Goal: Information Seeking & Learning: Learn about a topic

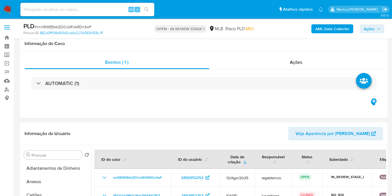
select select "10"
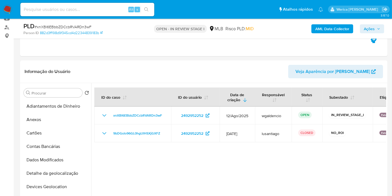
scroll to position [155, 0]
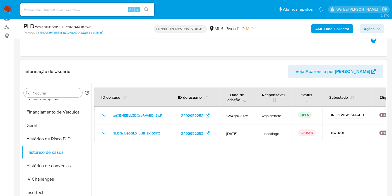
click at [337, 153] on div at bounding box center [238, 154] width 295 height 143
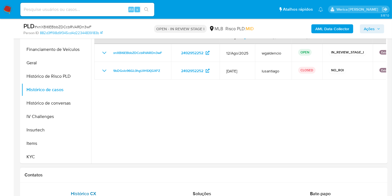
scroll to position [186, 0]
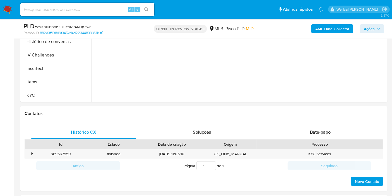
drag, startPoint x: 65, startPoint y: 91, endPoint x: 88, endPoint y: 102, distance: 25.5
click at [65, 93] on button "KYC" at bounding box center [56, 94] width 70 height 13
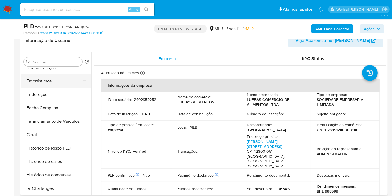
scroll to position [62, 0]
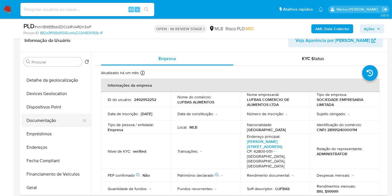
click at [64, 124] on button "Documentação" at bounding box center [53, 120] width 65 height 13
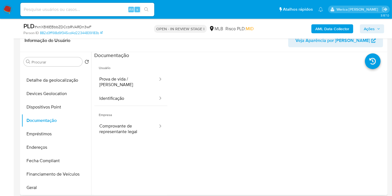
drag, startPoint x: 124, startPoint y: 68, endPoint x: 122, endPoint y: 65, distance: 3.3
click at [123, 66] on span "Usuário" at bounding box center [130, 65] width 73 height 13
click at [127, 69] on span "Usuário" at bounding box center [130, 65] width 73 height 13
click at [130, 70] on span "Usuário" at bounding box center [130, 65] width 73 height 13
drag, startPoint x: 138, startPoint y: 71, endPoint x: 145, endPoint y: 75, distance: 7.6
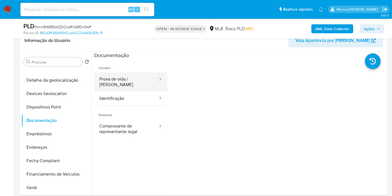
click at [140, 71] on li "Usuário Prova de vida / Selfie Identificação" at bounding box center [130, 82] width 73 height 47
drag, startPoint x: 146, startPoint y: 75, endPoint x: 152, endPoint y: 79, distance: 6.8
click at [147, 76] on button "Prova de vida / Selfie" at bounding box center [126, 81] width 64 height 19
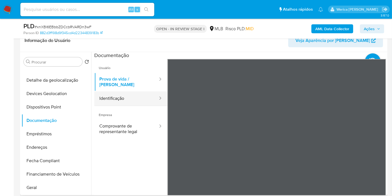
click at [135, 92] on button "Identificação" at bounding box center [126, 98] width 64 height 14
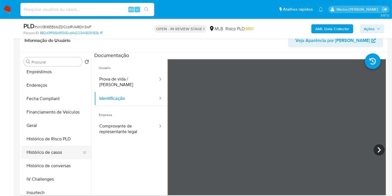
scroll to position [186, 0]
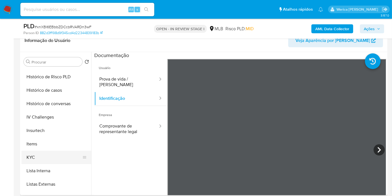
click at [52, 155] on button "KYC" at bounding box center [53, 156] width 65 height 13
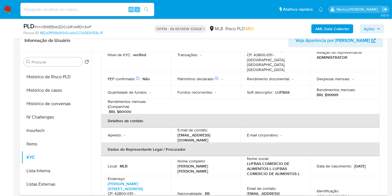
scroll to position [124, 0]
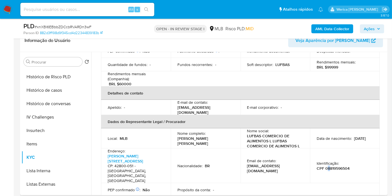
click at [328, 165] on p "CPF 08819596504" at bounding box center [333, 167] width 33 height 5
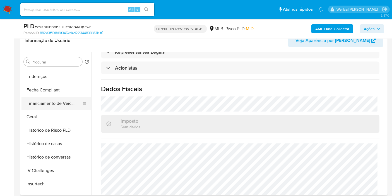
scroll to position [93, 0]
click at [54, 106] on button "Empréstimos" at bounding box center [53, 102] width 65 height 13
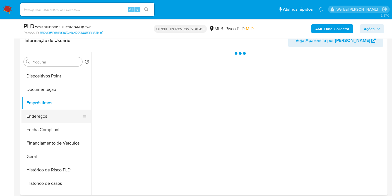
scroll to position [0, 0]
click at [53, 111] on button "Endereços" at bounding box center [53, 115] width 65 height 13
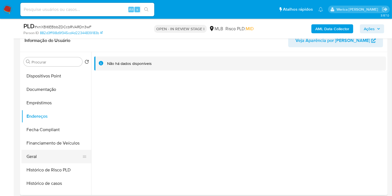
scroll to position [217, 0]
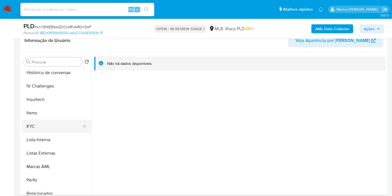
click at [56, 122] on button "KYC" at bounding box center [53, 125] width 65 height 13
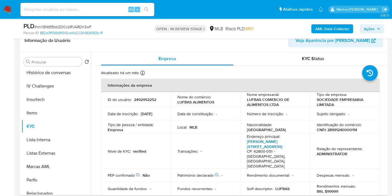
click at [262, 143] on link "Rua Adelina De Sá 2100, Centro" at bounding box center [264, 143] width 35 height 11
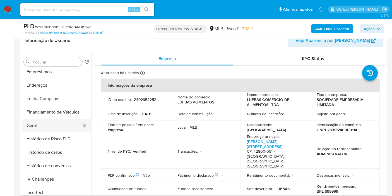
drag, startPoint x: 46, startPoint y: 133, endPoint x: 40, endPoint y: 128, distance: 8.5
click at [42, 132] on button "Histórico de Risco PLD" at bounding box center [56, 138] width 70 height 13
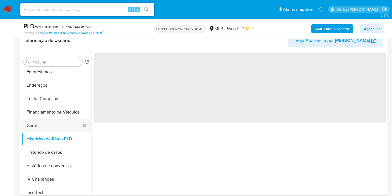
click at [40, 128] on button "Geral" at bounding box center [53, 125] width 65 height 13
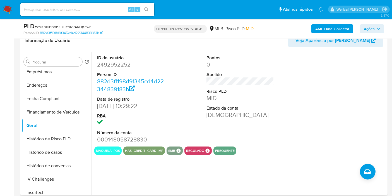
click at [358, 65] on div at bounding box center [349, 99] width 73 height 94
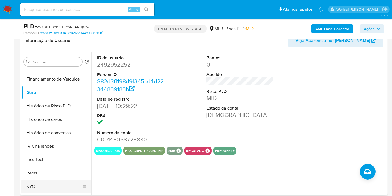
scroll to position [217, 0]
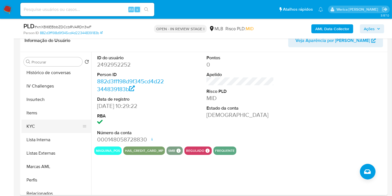
click at [73, 123] on button "KYC" at bounding box center [53, 125] width 65 height 13
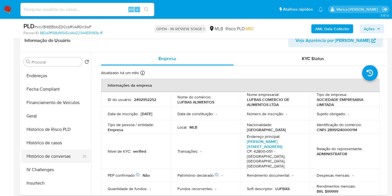
scroll to position [124, 0]
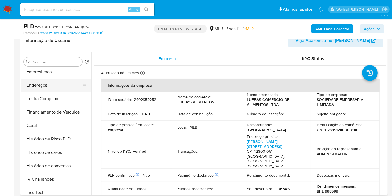
click at [44, 85] on button "Endereços" at bounding box center [53, 84] width 65 height 13
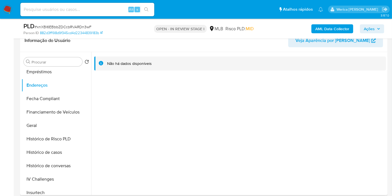
click at [349, 120] on div "Não há dados disponíveis" at bounding box center [238, 123] width 295 height 143
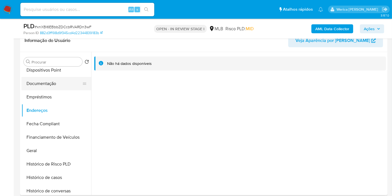
scroll to position [31, 0]
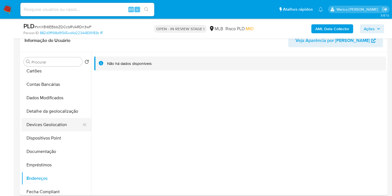
click at [69, 118] on button "Devices Geolocation" at bounding box center [53, 124] width 65 height 13
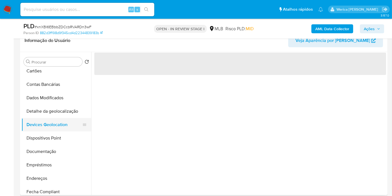
click at [71, 118] on button "Devices Geolocation" at bounding box center [53, 124] width 65 height 13
click at [69, 112] on button "Detalhe da geolocalização" at bounding box center [53, 110] width 65 height 13
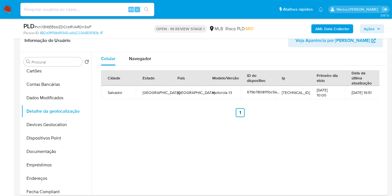
click at [368, 91] on td "27-08-2025 19:51" at bounding box center [362, 92] width 35 height 13
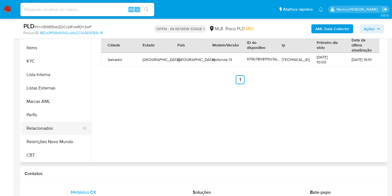
scroll to position [93, 0]
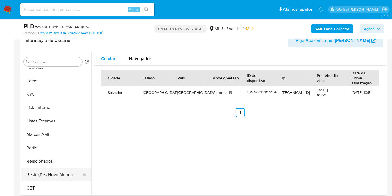
click at [38, 173] on button "Restrições Novo Mundo" at bounding box center [53, 174] width 65 height 13
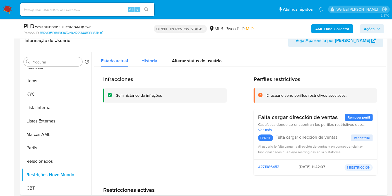
click at [144, 62] on span "Historial" at bounding box center [149, 60] width 17 height 6
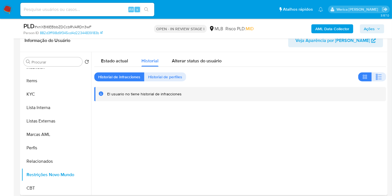
drag, startPoint x: 381, startPoint y: 80, endPoint x: 346, endPoint y: 101, distance: 41.6
click at [381, 80] on button "button" at bounding box center [379, 76] width 15 height 9
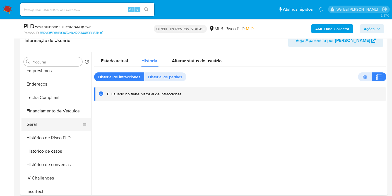
scroll to position [32, 0]
click at [66, 119] on button "Devices Geolocation" at bounding box center [53, 123] width 65 height 13
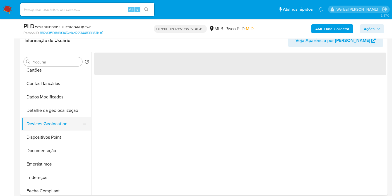
click at [66, 126] on button "Devices Geolocation" at bounding box center [53, 123] width 65 height 13
click at [67, 137] on button "Dispositivos Point" at bounding box center [53, 136] width 65 height 13
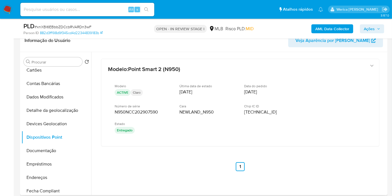
scroll to position [249, 0]
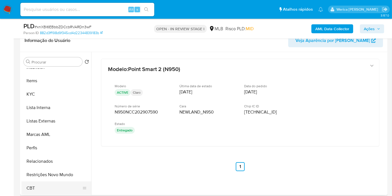
click at [67, 183] on button "CBT" at bounding box center [53, 187] width 65 height 13
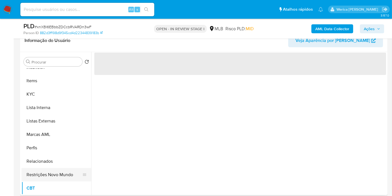
click at [66, 177] on button "Restrições Novo Mundo" at bounding box center [53, 174] width 65 height 13
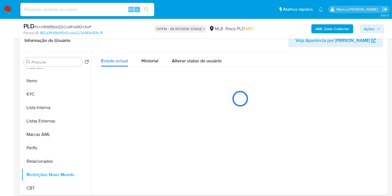
click at [138, 68] on div "Estado actual Historial Alterar status do usuário" at bounding box center [240, 82] width 292 height 61
click at [149, 62] on span "Historial" at bounding box center [149, 60] width 17 height 6
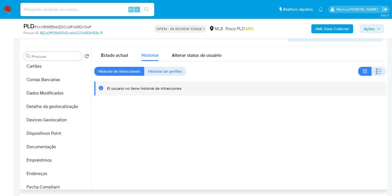
scroll to position [0, 0]
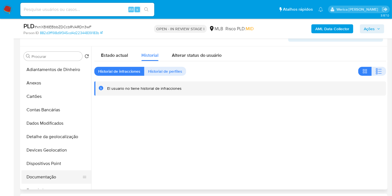
click at [55, 171] on button "Documentação" at bounding box center [53, 176] width 65 height 13
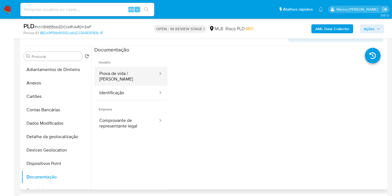
click at [133, 79] on button "Prova de vida / Selfie" at bounding box center [126, 76] width 64 height 19
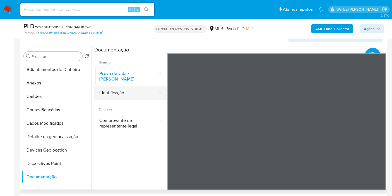
click at [120, 91] on button "Identificação" at bounding box center [126, 93] width 64 height 14
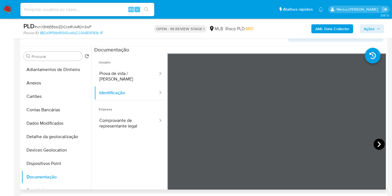
click at [377, 140] on icon at bounding box center [379, 143] width 11 height 11
click at [140, 72] on button "Prova de vida / Selfie" at bounding box center [126, 76] width 64 height 19
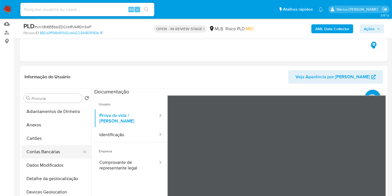
scroll to position [6, 0]
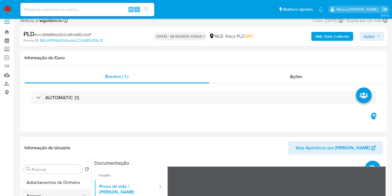
click at [44, 190] on button "Anexos" at bounding box center [53, 195] width 65 height 13
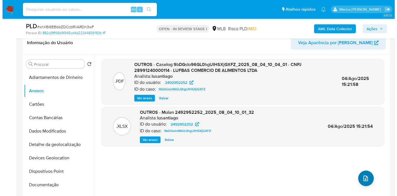
scroll to position [98, 0]
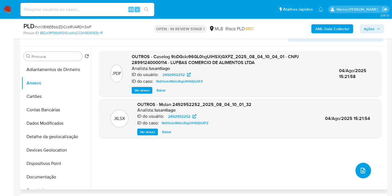
click at [361, 169] on icon "upload-file" at bounding box center [363, 170] width 7 height 7
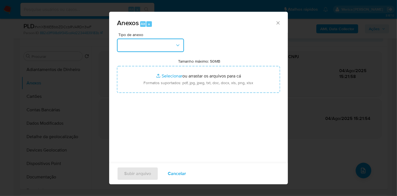
click at [150, 41] on button "button" at bounding box center [150, 45] width 67 height 13
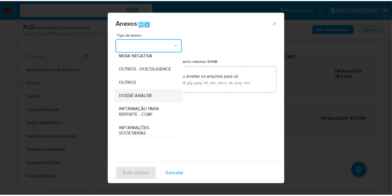
scroll to position [86, 0]
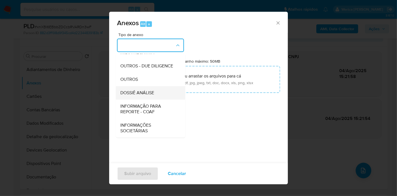
click at [150, 92] on span "DOSSIÊ ANÁLISE" at bounding box center [137, 93] width 34 height 6
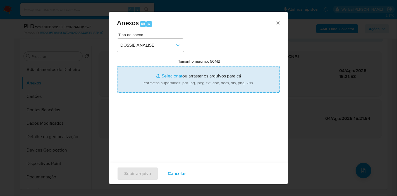
click at [185, 82] on input "Tamanho máximo: 50MB Selecionar arquivos" at bounding box center [198, 79] width 163 height 27
type input "C:\fakepath\SAR - XXXX - CNPJ 28991240000114 - LUFBAS COMERCIO DE ALIMENTOS LTD…"
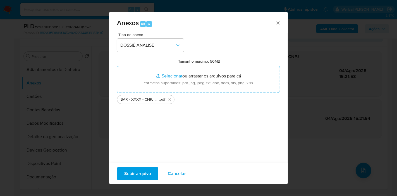
click at [129, 172] on span "Subir arquivo" at bounding box center [137, 173] width 27 height 12
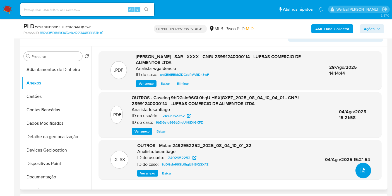
scroll to position [0, 0]
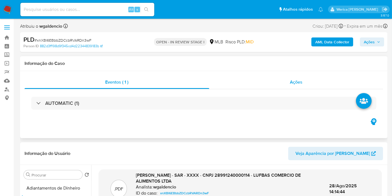
click at [296, 81] on span "Ações" at bounding box center [296, 82] width 13 height 6
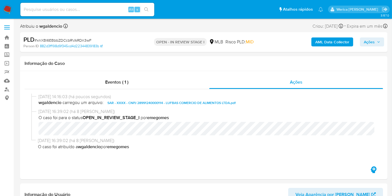
click at [383, 44] on button "Ações" at bounding box center [372, 41] width 24 height 9
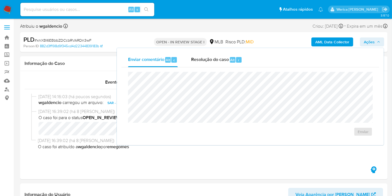
click at [251, 61] on div "Enviar comentário Alt c Resolução do caso Alt r" at bounding box center [250, 59] width 258 height 15
click at [233, 64] on div "Resolução do caso Alt r" at bounding box center [216, 59] width 51 height 15
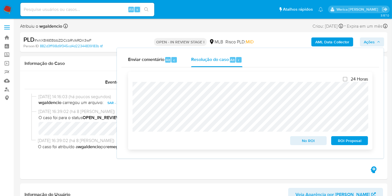
click at [345, 144] on span "ROI Proposal" at bounding box center [349, 140] width 29 height 8
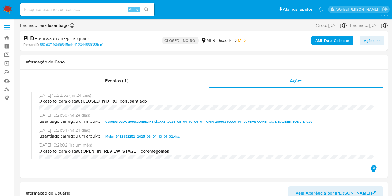
select select "10"
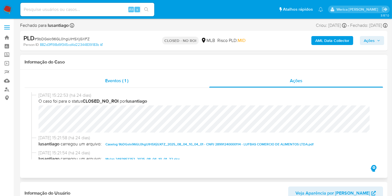
click at [97, 85] on div "Eventos ( 1 )" at bounding box center [117, 80] width 185 height 13
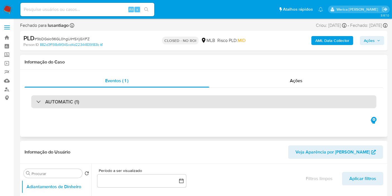
click at [33, 98] on div "AUTOMATIC (1)" at bounding box center [203, 101] width 345 height 13
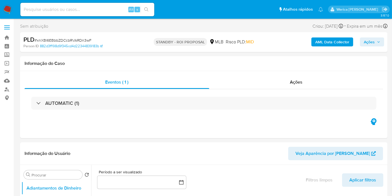
select select "10"
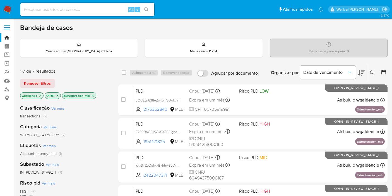
scroll to position [144, 0]
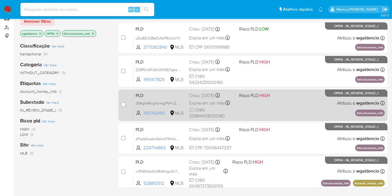
scroll to position [93, 0]
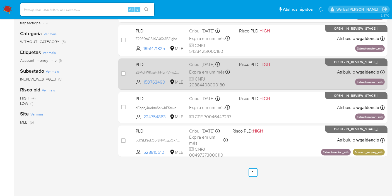
click at [274, 109] on div "PLD dFqddj4uebmSaIwhFSmkoXln 224754863 MLB Risco PLD: HIGH Criou: [DATE] Criou:…" at bounding box center [258, 107] width 251 height 28
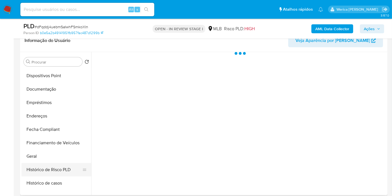
scroll to position [124, 0]
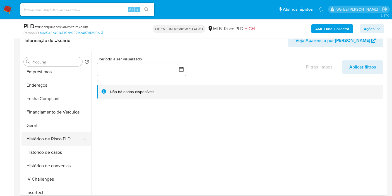
click at [54, 133] on button "Histórico de Risco PLD" at bounding box center [53, 138] width 65 height 13
select select "10"
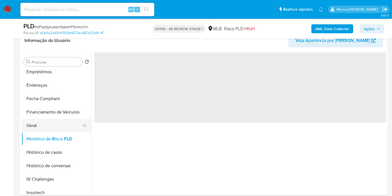
click at [55, 130] on button "Geral" at bounding box center [53, 125] width 65 height 13
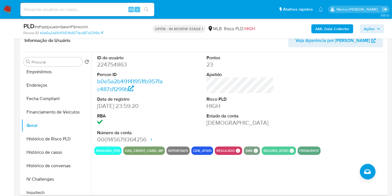
click at [113, 64] on dd "224754863" at bounding box center [131, 65] width 68 height 8
copy dd "224754863"
click at [45, 148] on button "Histórico de casos" at bounding box center [53, 151] width 65 height 13
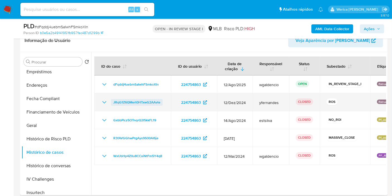
click at [151, 103] on span "JRqG1Z6QMert0HTxwG2AAvte" at bounding box center [136, 102] width 47 height 7
click at [138, 100] on span "JRqG1Z6QMert0HTxwG2AAvte" at bounding box center [136, 102] width 47 height 7
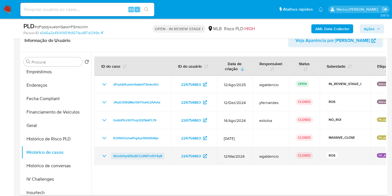
click at [133, 158] on span "WxUbHp4Z0u8CCxiNtFm5Y4q8" at bounding box center [137, 155] width 49 height 7
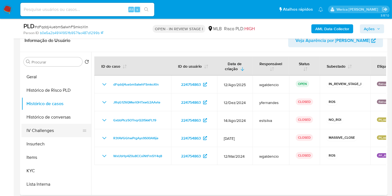
scroll to position [186, 0]
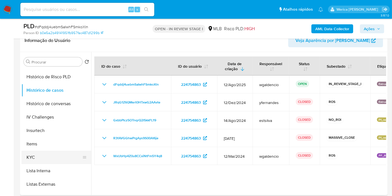
click at [55, 155] on button "KYC" at bounding box center [53, 156] width 65 height 13
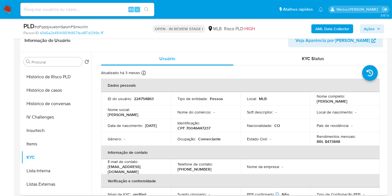
scroll to position [62, 0]
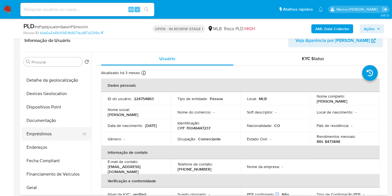
click at [57, 134] on button "Empréstimos" at bounding box center [53, 133] width 65 height 13
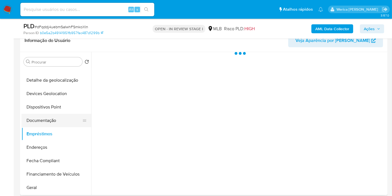
click at [55, 124] on button "Documentação" at bounding box center [53, 120] width 65 height 13
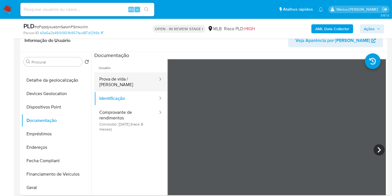
click at [130, 77] on button "Prova de vida / Selfie" at bounding box center [126, 81] width 64 height 19
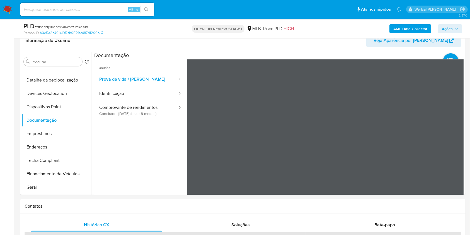
click at [155, 111] on button "Comprovante de rendimentos Concluído: 23/12/2024 (hace 8 meses)" at bounding box center [136, 110] width 84 height 19
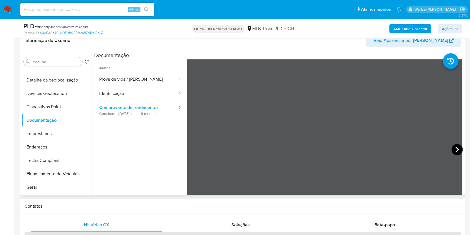
click at [396, 152] on icon at bounding box center [457, 149] width 11 height 11
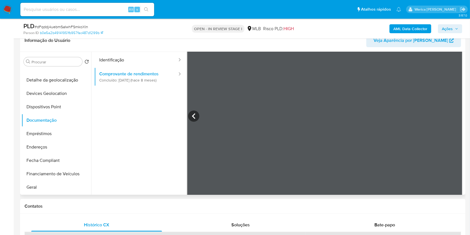
scroll to position [49, 0]
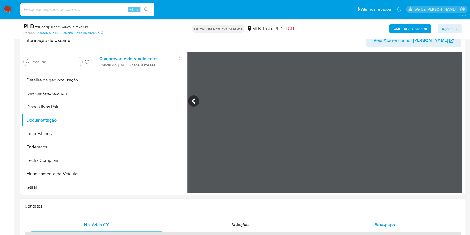
drag, startPoint x: 393, startPoint y: 220, endPoint x: 391, endPoint y: 224, distance: 4.5
click at [393, 195] on div "Bate-papo" at bounding box center [385, 224] width 131 height 13
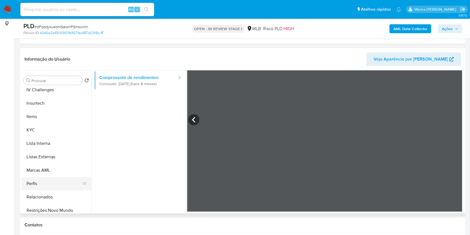
scroll to position [249, 0]
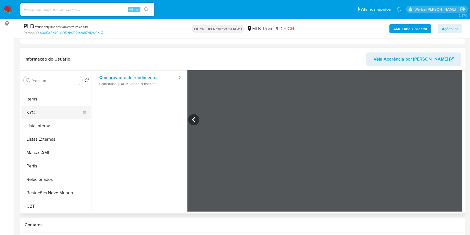
click at [45, 116] on button "KYC" at bounding box center [53, 112] width 65 height 13
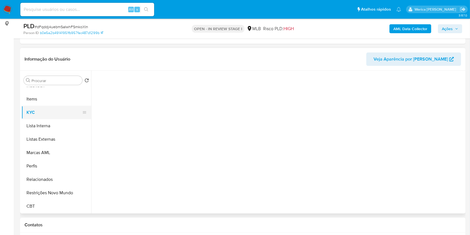
scroll to position [0, 0]
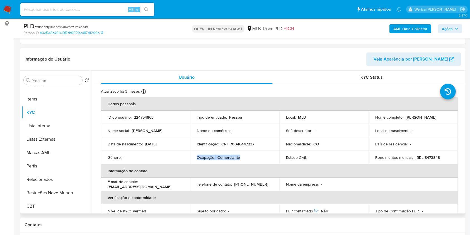
drag, startPoint x: 200, startPoint y: 157, endPoint x: 248, endPoint y: 159, distance: 48.0
click at [248, 159] on div "Ocupação : Comerciante" at bounding box center [235, 157] width 76 height 5
copy div "Ocupação : Comerciante"
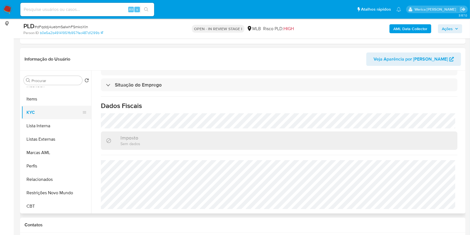
scroll to position [175, 0]
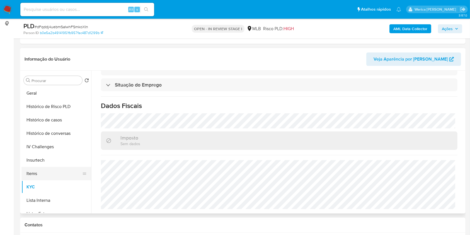
click at [65, 177] on button "Items" at bounding box center [53, 173] width 65 height 13
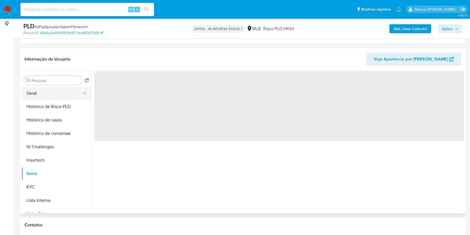
click at [40, 97] on button "Geral" at bounding box center [53, 92] width 65 height 13
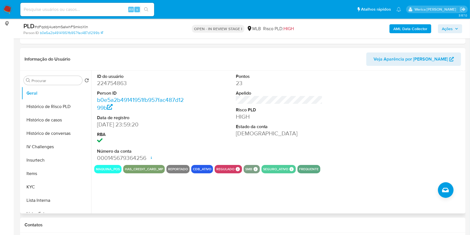
drag, startPoint x: 425, startPoint y: 103, endPoint x: 419, endPoint y: 86, distance: 18.0
click at [396, 102] on div at bounding box center [418, 118] width 93 height 94
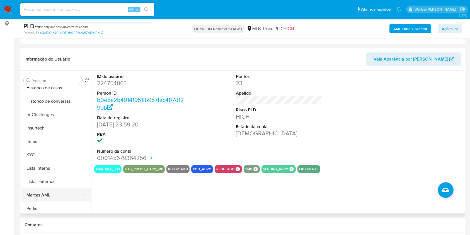
scroll to position [249, 0]
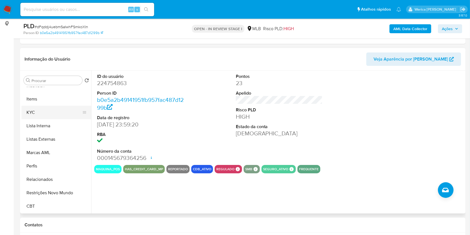
click at [53, 111] on button "KYC" at bounding box center [53, 112] width 65 height 13
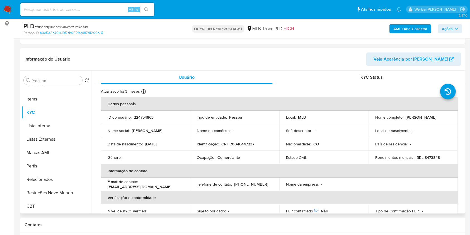
click at [396, 135] on td "Local de nascimento : -" at bounding box center [413, 130] width 89 height 13
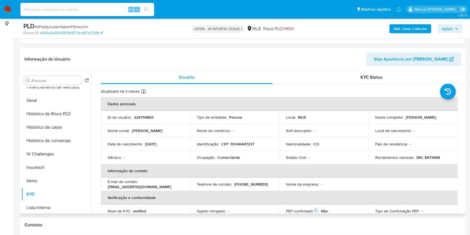
scroll to position [100, 0]
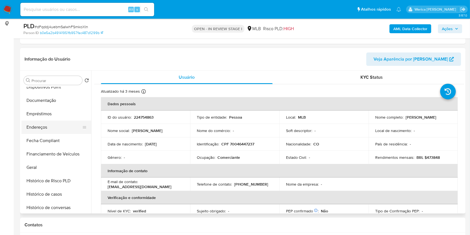
click at [56, 125] on button "Endereços" at bounding box center [53, 127] width 65 height 13
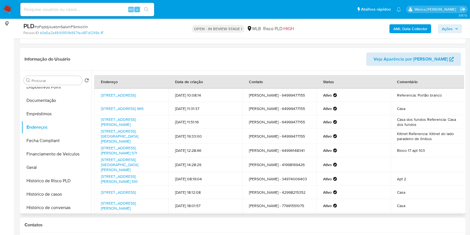
drag, startPoint x: 443, startPoint y: 138, endPoint x: 398, endPoint y: 52, distance: 97.4
click at [396, 138] on td "Kitinet Referencia: Kitinet do lado paradeiro de ônibus" at bounding box center [428, 136] width 74 height 15
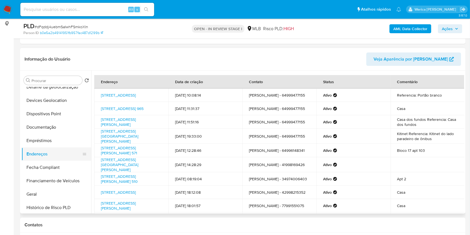
scroll to position [63, 0]
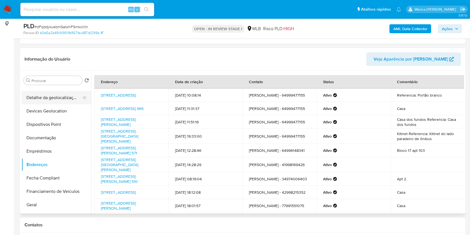
click at [60, 97] on button "Detalhe da geolocalização" at bounding box center [53, 97] width 65 height 13
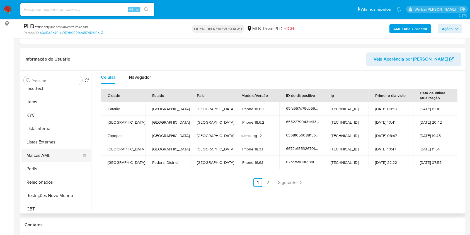
scroll to position [249, 0]
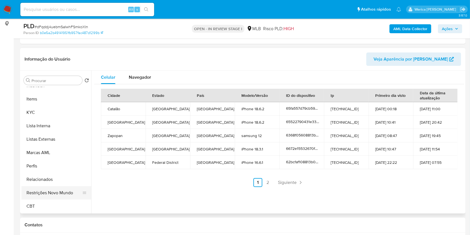
click at [72, 190] on button "Restrições Novo Mundo" at bounding box center [53, 192] width 65 height 13
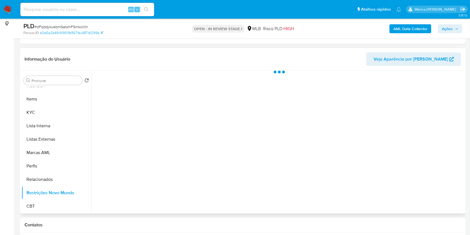
click at [155, 87] on div at bounding box center [277, 142] width 373 height 143
click at [154, 79] on span "Historial" at bounding box center [149, 79] width 17 height 6
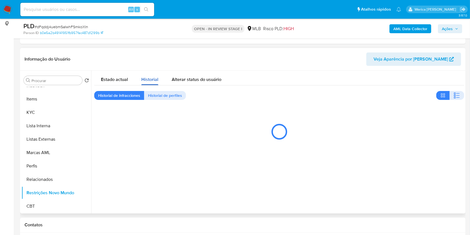
drag, startPoint x: 154, startPoint y: 81, endPoint x: 160, endPoint y: 81, distance: 6.1
click at [154, 81] on span "Historial" at bounding box center [149, 79] width 17 height 6
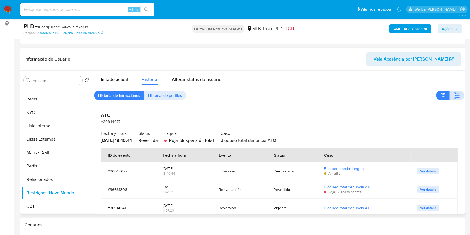
click at [396, 93] on icon "button" at bounding box center [457, 95] width 7 height 7
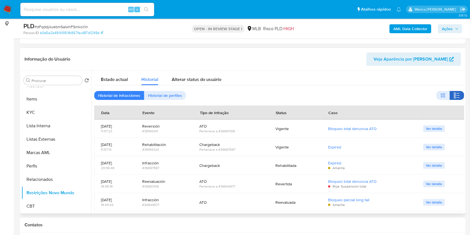
click at [396, 97] on icon "button" at bounding box center [458, 97] width 3 height 1
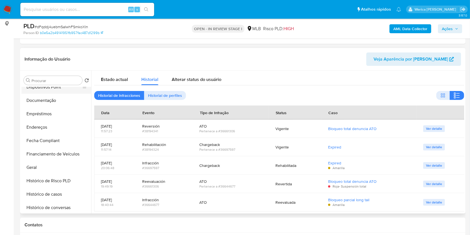
drag, startPoint x: 56, startPoint y: 84, endPoint x: 60, endPoint y: 87, distance: 4.4
click at [57, 84] on div "Procurar" at bounding box center [53, 80] width 59 height 9
click at [60, 87] on button "Dispositivos Point" at bounding box center [53, 86] width 65 height 13
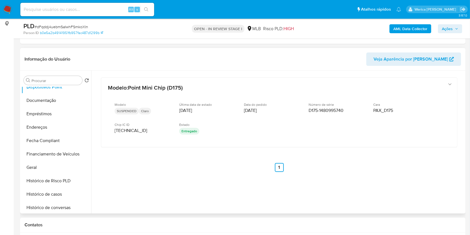
click at [396, 158] on div "Modelo : Point Mini Chip (D175) Modelo SUSPENDED Claro Última data de estado 15…" at bounding box center [279, 132] width 370 height 123
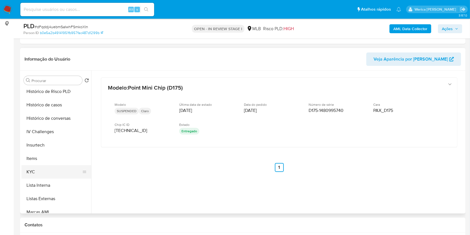
scroll to position [212, 0]
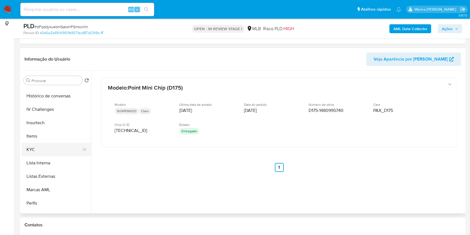
drag, startPoint x: 63, startPoint y: 156, endPoint x: 61, endPoint y: 148, distance: 7.8
click at [62, 156] on button "Lista Interna" at bounding box center [56, 162] width 70 height 13
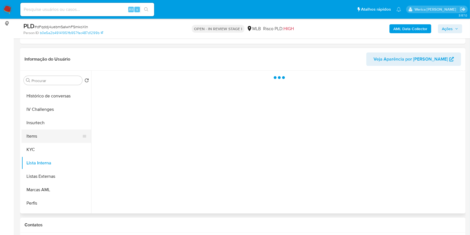
drag, startPoint x: 62, startPoint y: 146, endPoint x: 69, endPoint y: 139, distance: 10.1
click at [61, 146] on button "KYC" at bounding box center [56, 149] width 70 height 13
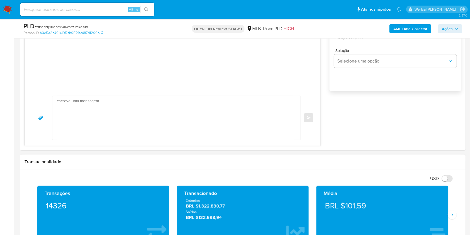
scroll to position [446, 0]
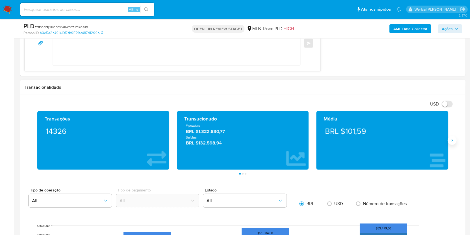
click at [396, 139] on button "Siguiente" at bounding box center [452, 140] width 9 height 9
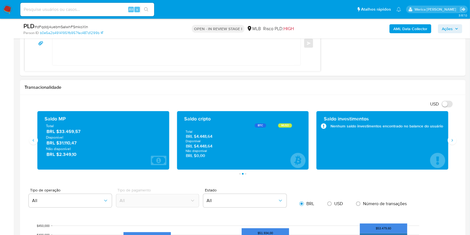
drag, startPoint x: 59, startPoint y: 133, endPoint x: 83, endPoint y: 132, distance: 24.0
click at [83, 132] on span "BRL $33.459,57" at bounding box center [104, 132] width 114 height 6
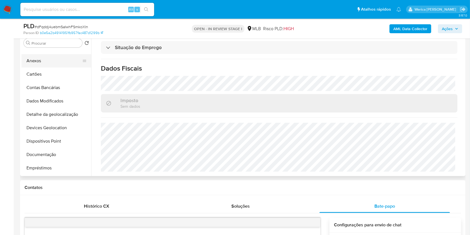
scroll to position [0, 0]
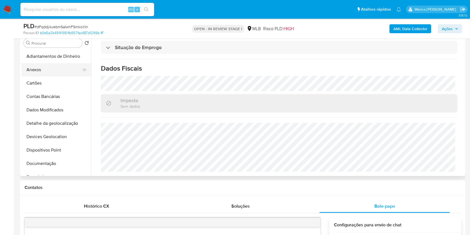
click at [35, 67] on button "Anexos" at bounding box center [53, 69] width 65 height 13
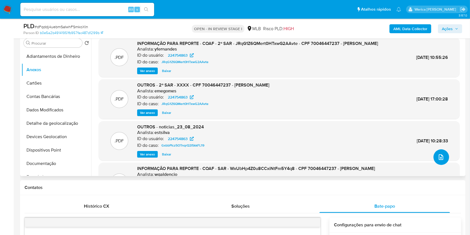
click at [396, 164] on div ".PDF INFORMAÇÃO PARA REPORTE - COAF - 2º SAR - JRqG1Z6QMert0HTxwG2AAvte - CPF 7…" at bounding box center [279, 129] width 361 height 182
click at [396, 158] on button "upload-file" at bounding box center [442, 157] width 16 height 16
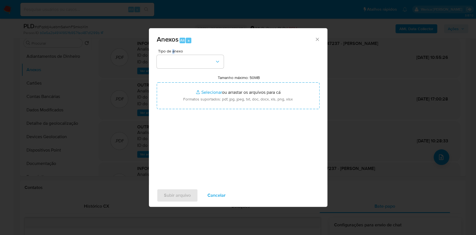
click at [173, 52] on span "Tipo de anexo" at bounding box center [191, 51] width 67 height 4
drag, startPoint x: 176, startPoint y: 56, endPoint x: 183, endPoint y: 66, distance: 11.5
click at [176, 57] on button "button" at bounding box center [190, 61] width 67 height 13
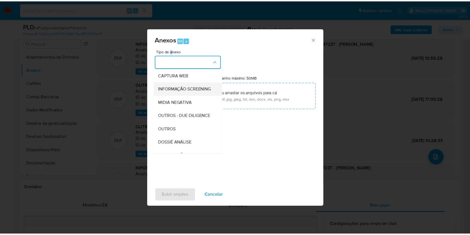
scroll to position [74, 0]
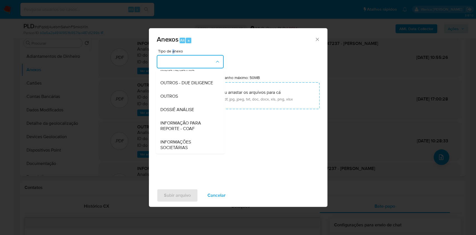
click at [203, 116] on div "DOSSIÊ ANÁLISE" at bounding box center [188, 109] width 57 height 13
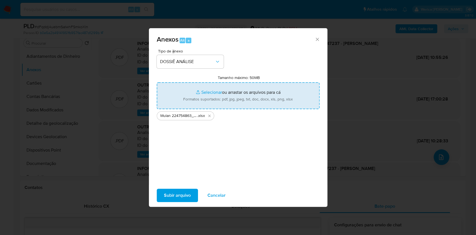
type input "C:\fakepath\3 º SAR - XXX - CPF 70046447237 - JENNIFER CRUZ MANRIQUE.pdf"
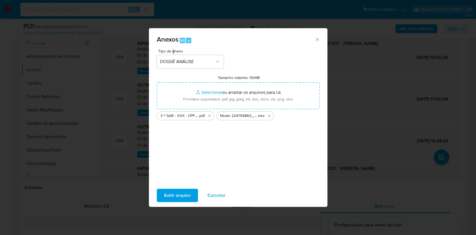
click at [180, 195] on span "Subir arquivo" at bounding box center [177, 195] width 27 height 12
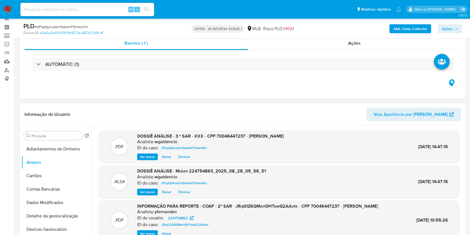
scroll to position [0, 0]
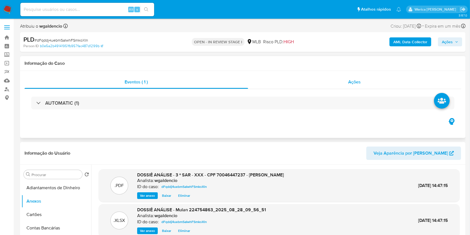
click at [357, 88] on div "Ações" at bounding box center [354, 81] width 213 height 13
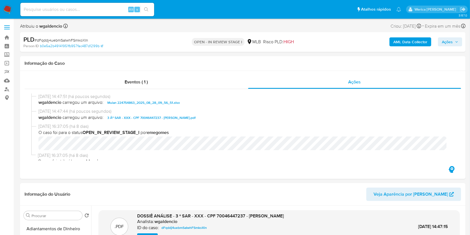
click at [396, 42] on span "Ações" at bounding box center [450, 42] width 16 height 8
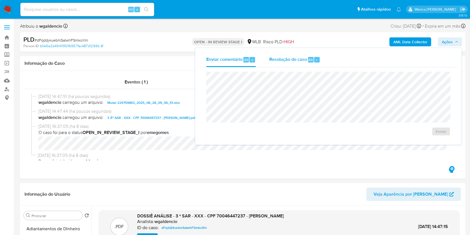
click at [307, 57] on div "Resolução do caso Alt r" at bounding box center [295, 59] width 51 height 15
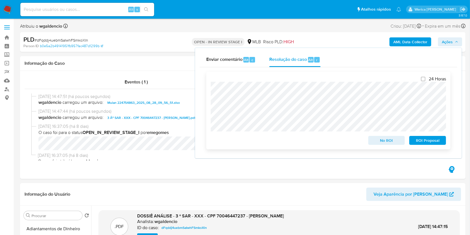
click at [396, 144] on span "ROI Proposal" at bounding box center [428, 140] width 29 height 8
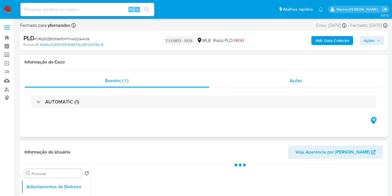
click at [293, 82] on span "Ações" at bounding box center [296, 80] width 13 height 6
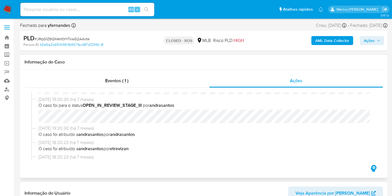
select select "10"
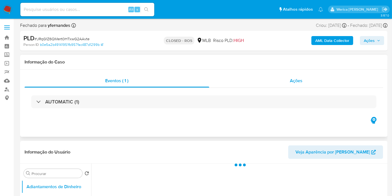
click at [294, 78] on div "Ações" at bounding box center [296, 80] width 174 height 13
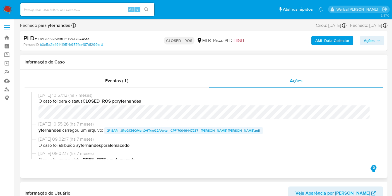
select select "10"
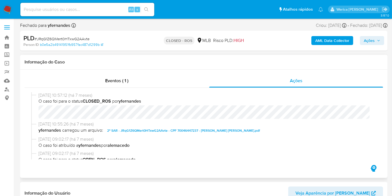
click at [125, 132] on span "2º SAR - JRqG1Z6QMert0HTxwG2AAvte - CPF 70046447237 - JENNIFER CRUZ MANRIQUE.pdf" at bounding box center [183, 130] width 153 height 7
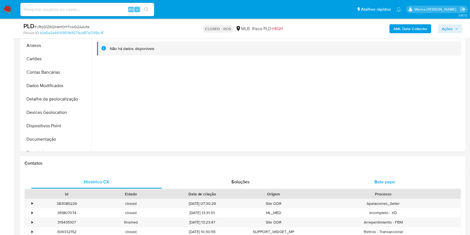
scroll to position [186, 0]
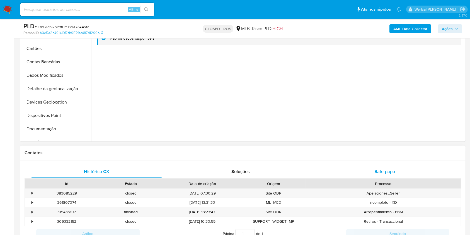
click at [363, 169] on div "Bate-papo" at bounding box center [385, 171] width 131 height 13
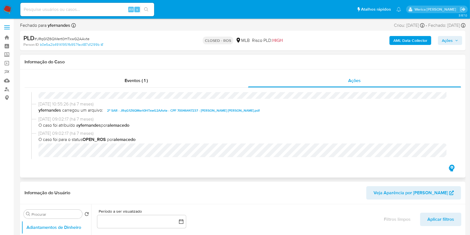
scroll to position [0, 0]
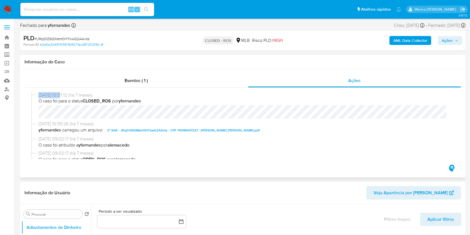
drag, startPoint x: 37, startPoint y: 95, endPoint x: 61, endPoint y: 97, distance: 24.6
click at [61, 97] on div "20/01/2025 10:57:12 (há 7 meses) O caso foi para o status CLOSED_ROS por yferna…" at bounding box center [243, 106] width 424 height 29
copy div "20/01/2025"
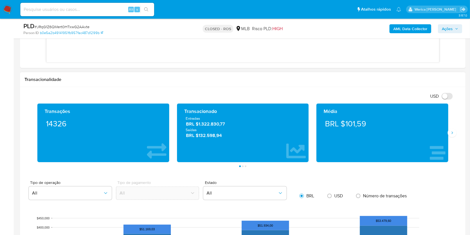
scroll to position [421, 0]
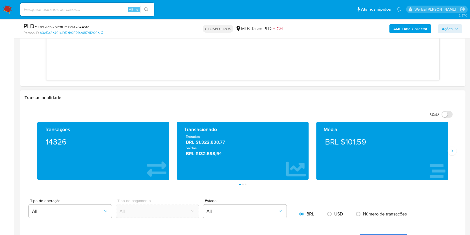
click at [396, 161] on div "Média BRL $101,59" at bounding box center [383, 151] width 140 height 59
click at [396, 153] on button "Siguiente" at bounding box center [452, 150] width 9 height 9
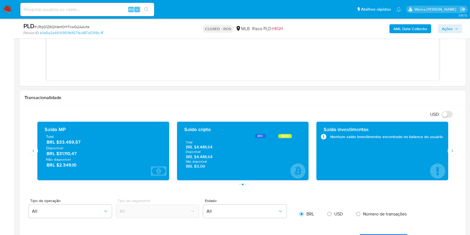
drag, startPoint x: 57, startPoint y: 142, endPoint x: 86, endPoint y: 145, distance: 28.3
click at [86, 145] on span "BRL $33.459,57" at bounding box center [104, 142] width 114 height 6
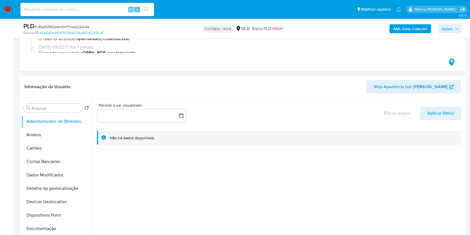
scroll to position [0, 0]
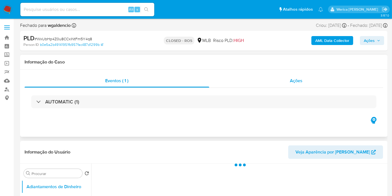
click at [281, 86] on div "Ações" at bounding box center [296, 80] width 174 height 13
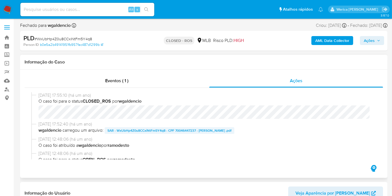
select select "10"
click at [124, 131] on span "SAR - WxUbHp4Z0u8CCxiNtFm5Y4q8 - CPF 70046447237 - [PERSON_NAME] .pdf" at bounding box center [169, 130] width 124 height 7
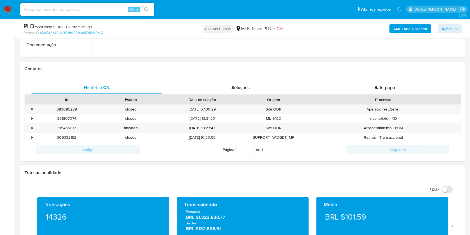
scroll to position [297, 0]
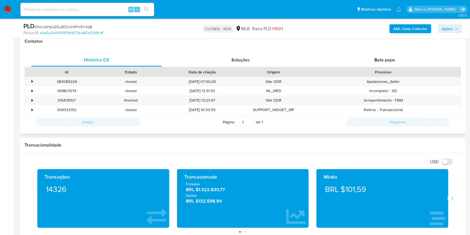
click at [396, 71] on div "Processo" at bounding box center [383, 72] width 147 height 6
click at [393, 63] on div "Bate-papo" at bounding box center [385, 59] width 131 height 13
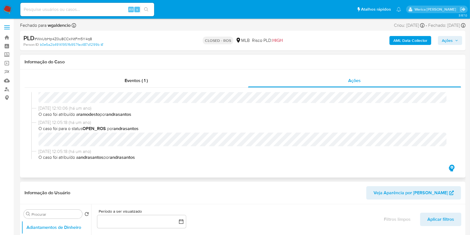
scroll to position [0, 0]
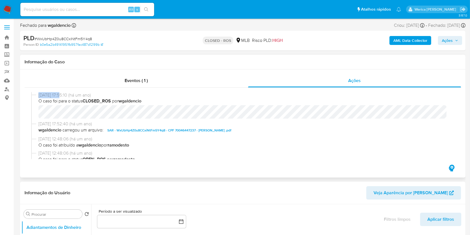
drag, startPoint x: 40, startPoint y: 95, endPoint x: 61, endPoint y: 93, distance: 21.5
click at [61, 93] on div "[DATE] 17:55:10 (há um ano) O caso foi para o status CLOSED_ROS por wgaldencio" at bounding box center [243, 106] width 424 height 29
copy span "[DATE]"
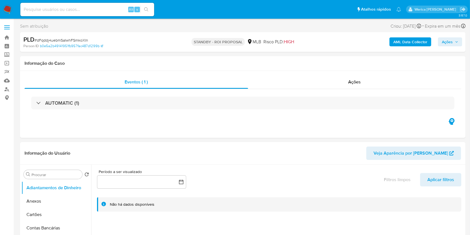
select select "10"
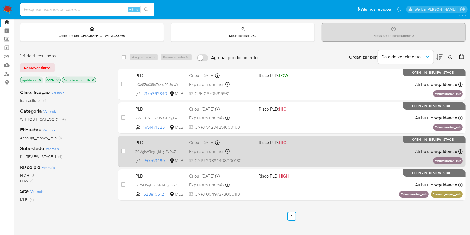
scroll to position [37, 0]
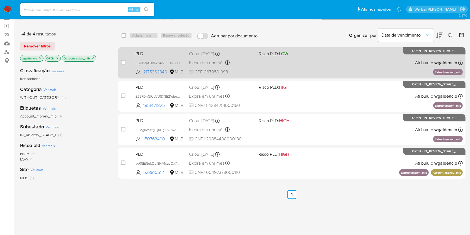
click at [308, 61] on div "PLD uQo8Zn638eZo4biP6UolUYIl 2175362840 MLB Risco PLD: LOW Criou: 12/08/2025 Cr…" at bounding box center [298, 63] width 330 height 28
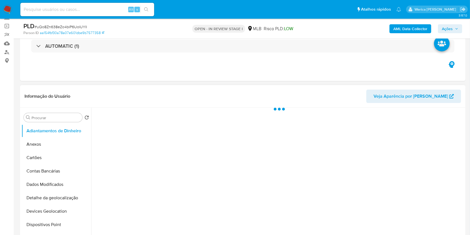
scroll to position [112, 0]
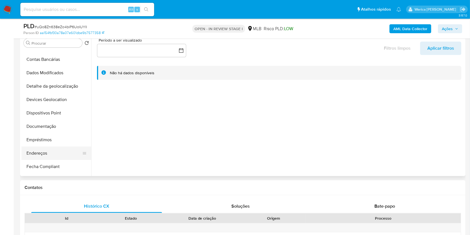
select select "10"
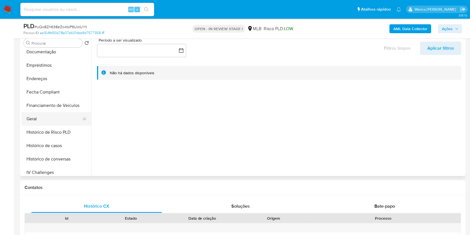
click at [51, 120] on button "Geral" at bounding box center [53, 118] width 65 height 13
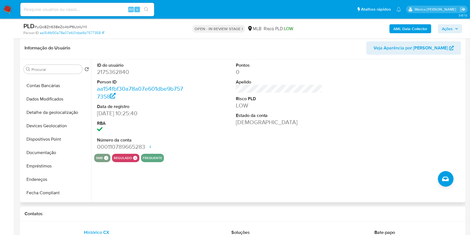
scroll to position [74, 0]
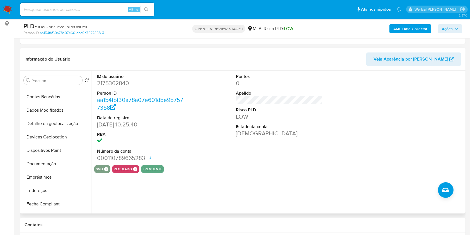
click at [121, 84] on dd "2175362840" at bounding box center [140, 83] width 87 height 8
copy dd "2175362840"
